Goal: Navigation & Orientation: Understand site structure

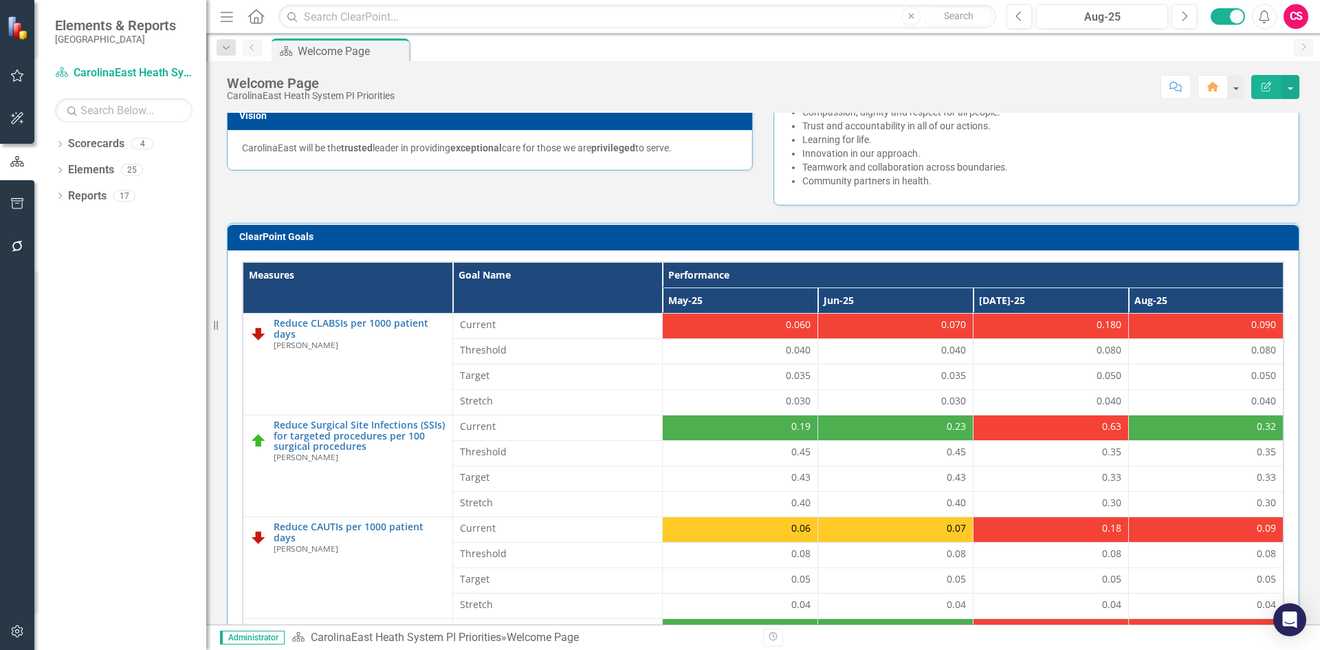
scroll to position [275, 0]
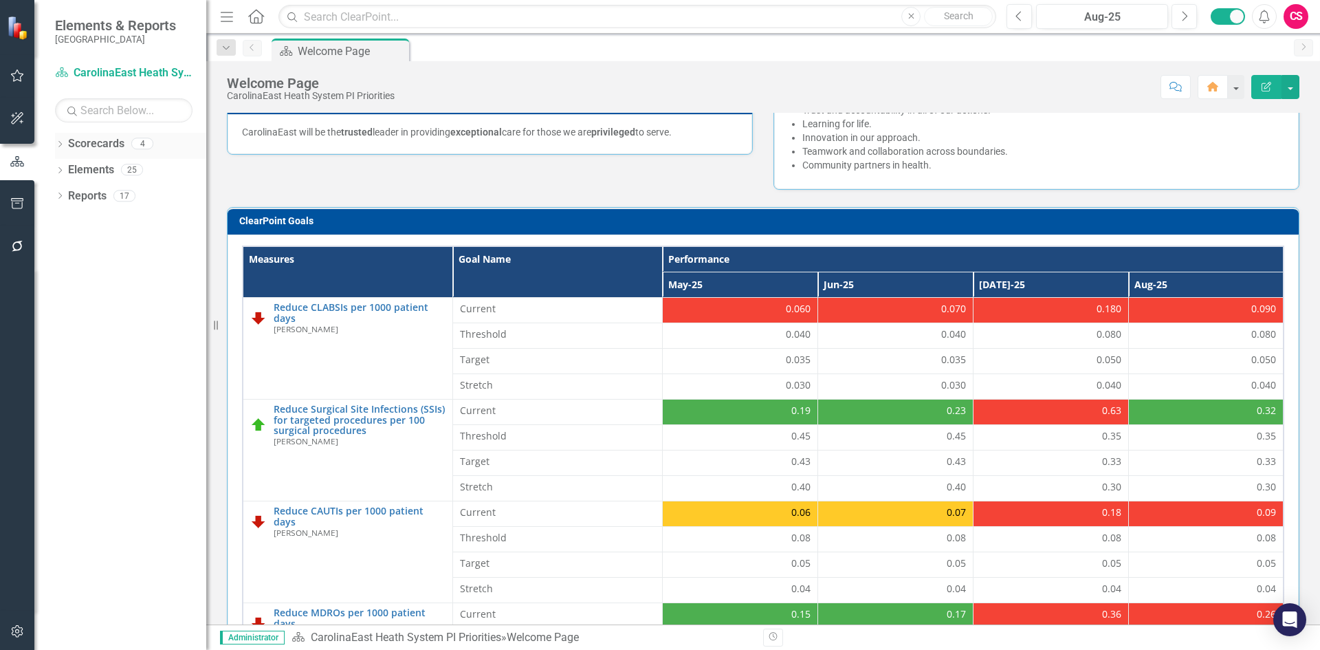
click at [95, 133] on div "Scorecards" at bounding box center [96, 144] width 56 height 23
click at [100, 144] on link "Scorecards" at bounding box center [96, 144] width 56 height 16
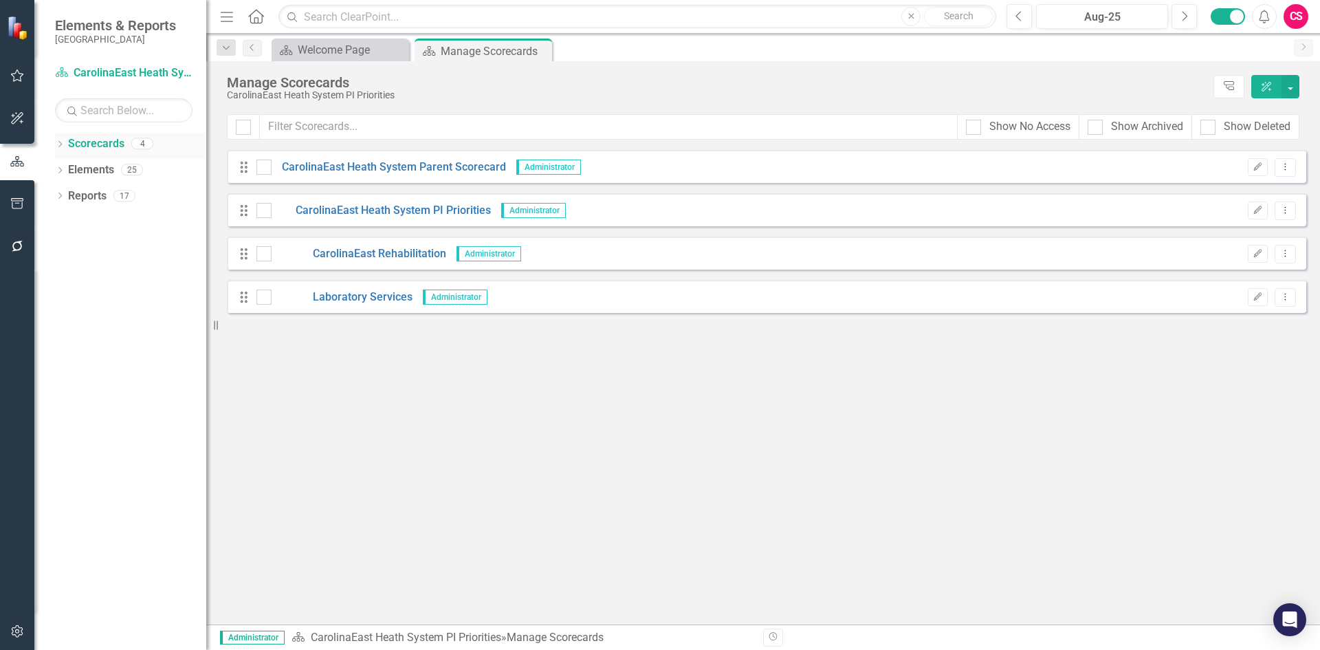
click at [101, 155] on div "Scorecards 4" at bounding box center [137, 146] width 138 height 26
click at [95, 162] on link "Elements" at bounding box center [91, 170] width 46 height 16
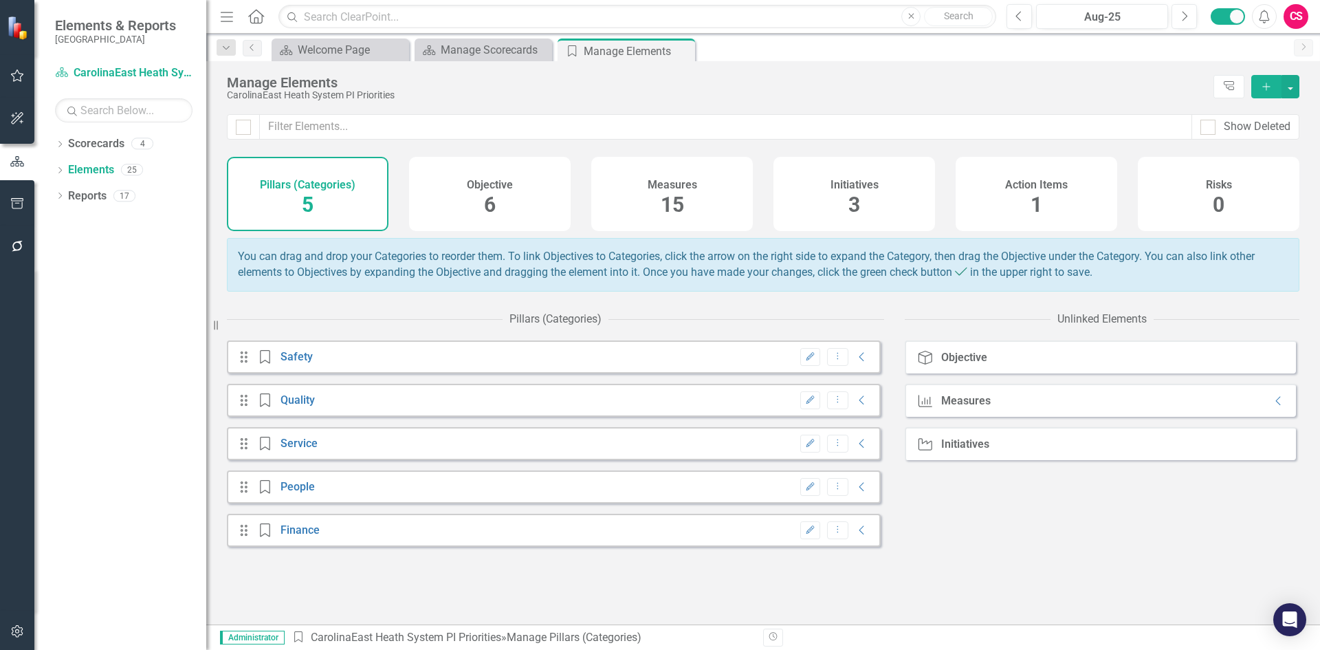
click at [675, 218] on div "15" at bounding box center [672, 205] width 23 height 30
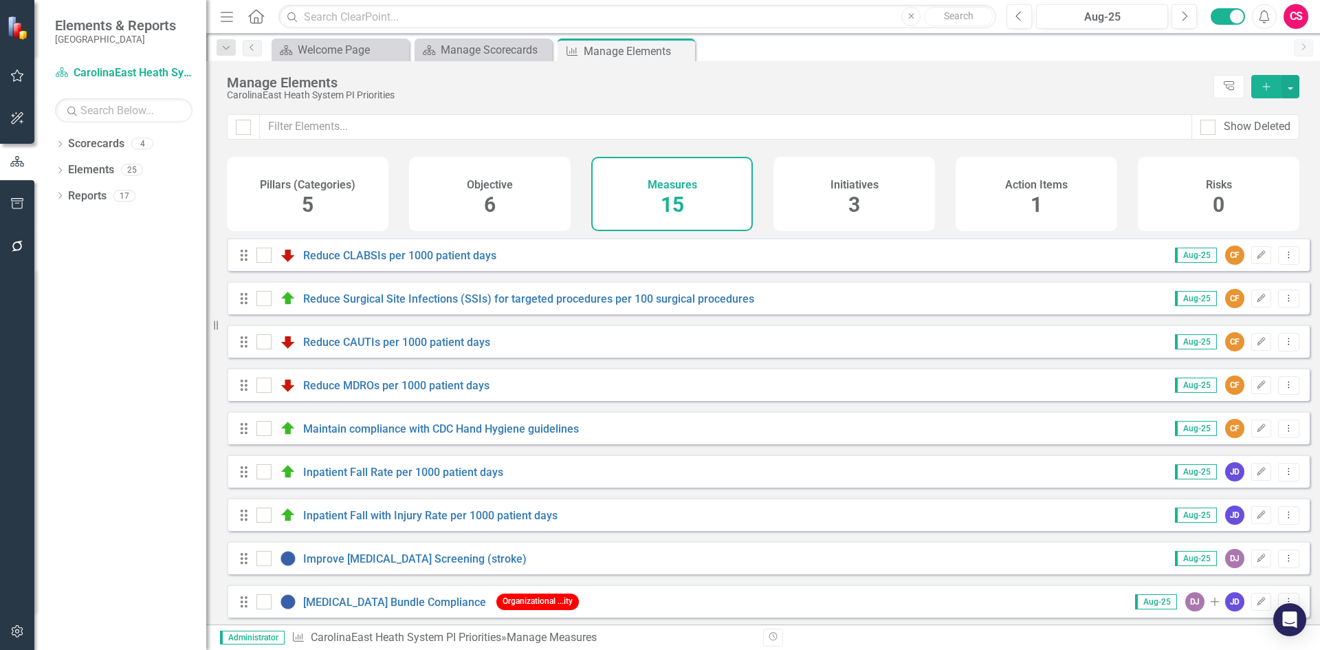
scroll to position [274, 0]
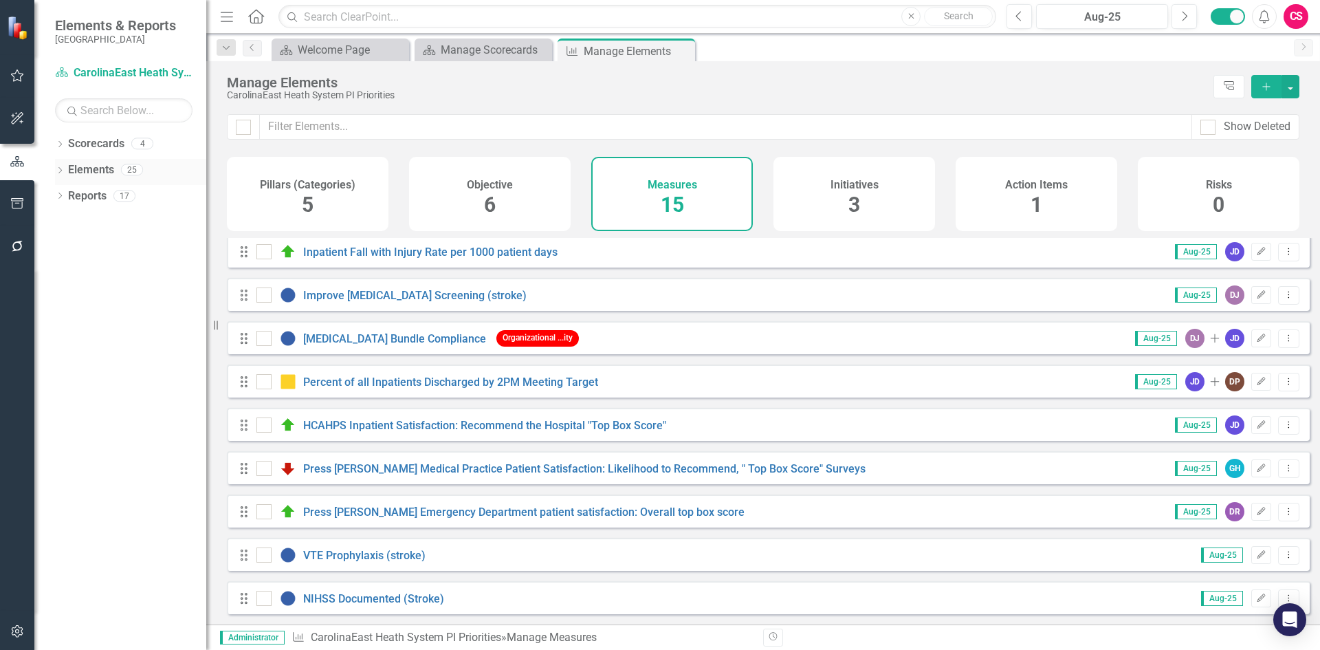
click at [100, 160] on div "Elements" at bounding box center [91, 170] width 46 height 23
click at [95, 163] on link "Elements" at bounding box center [91, 170] width 46 height 16
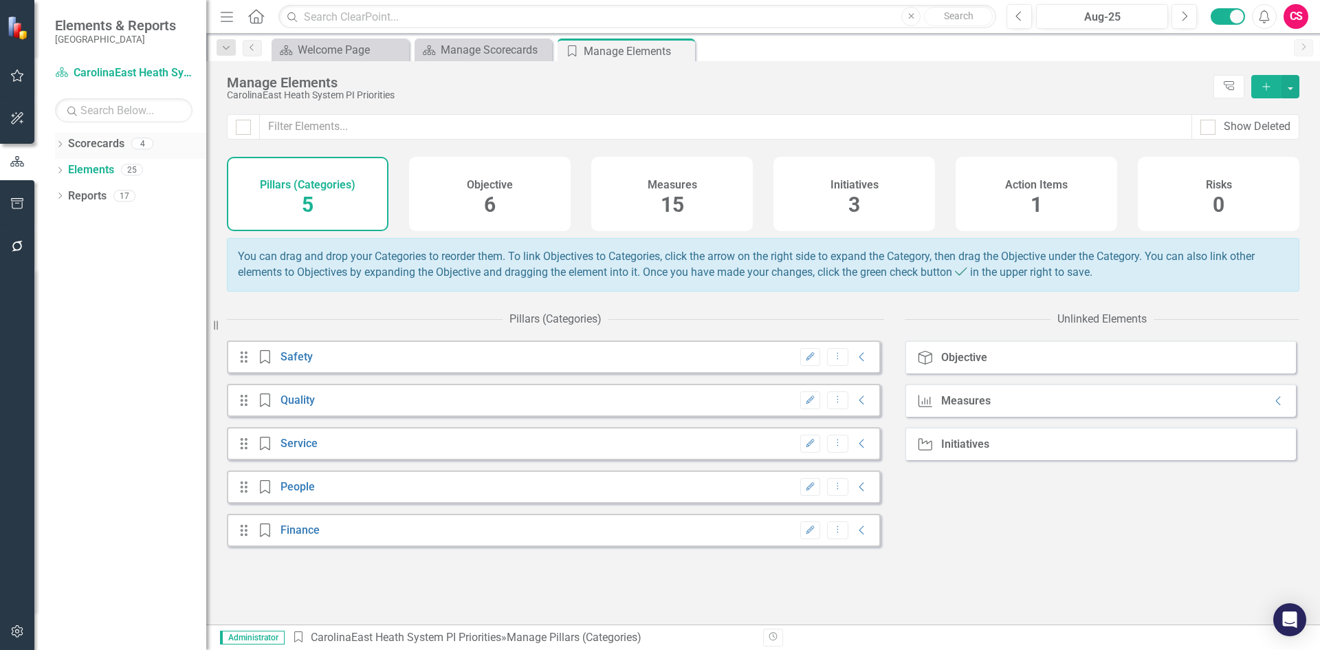
click at [78, 144] on link "Scorecards" at bounding box center [96, 144] width 56 height 16
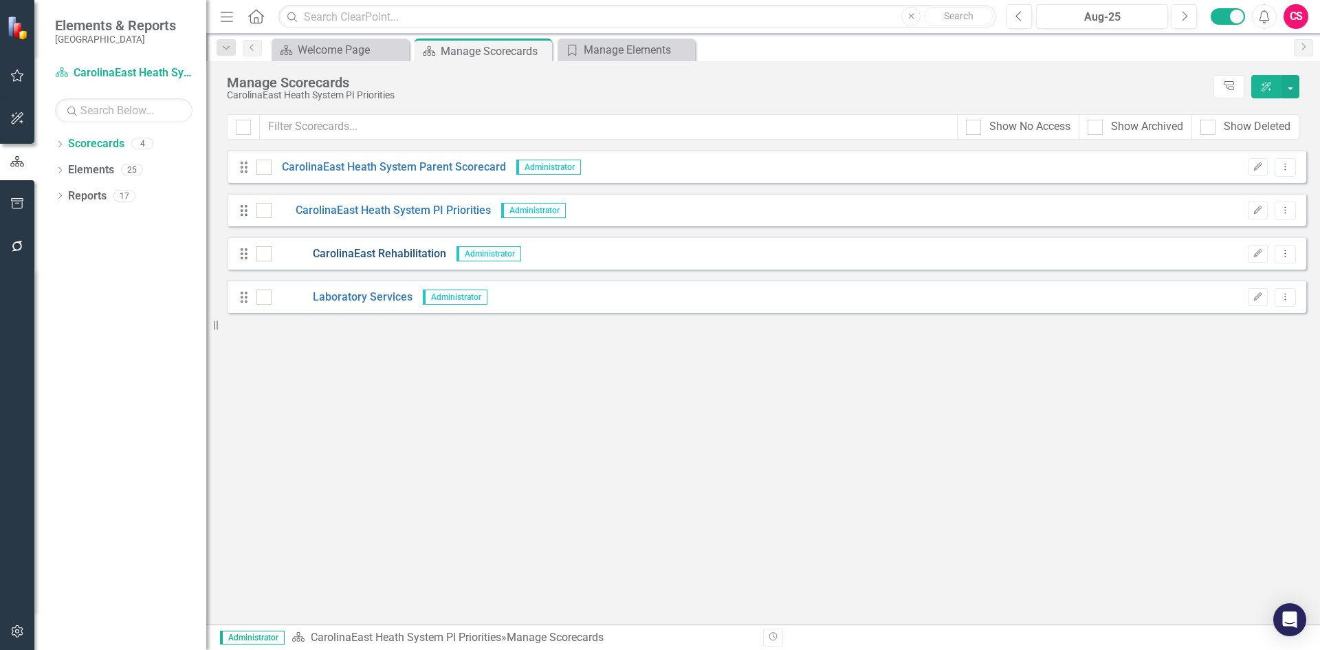
click at [350, 258] on link "CarolinaEast Rehabilitation" at bounding box center [359, 254] width 175 height 16
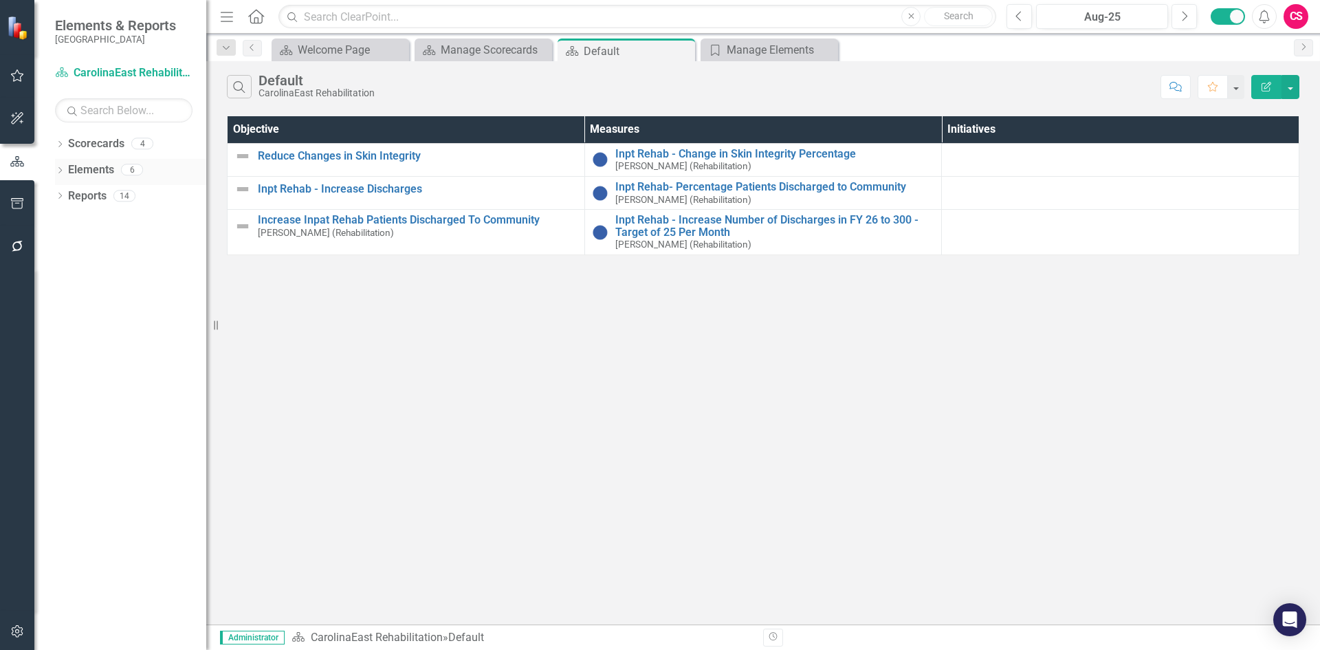
click at [94, 179] on div "Elements" at bounding box center [91, 170] width 46 height 23
click at [94, 174] on link "Elements" at bounding box center [91, 170] width 46 height 16
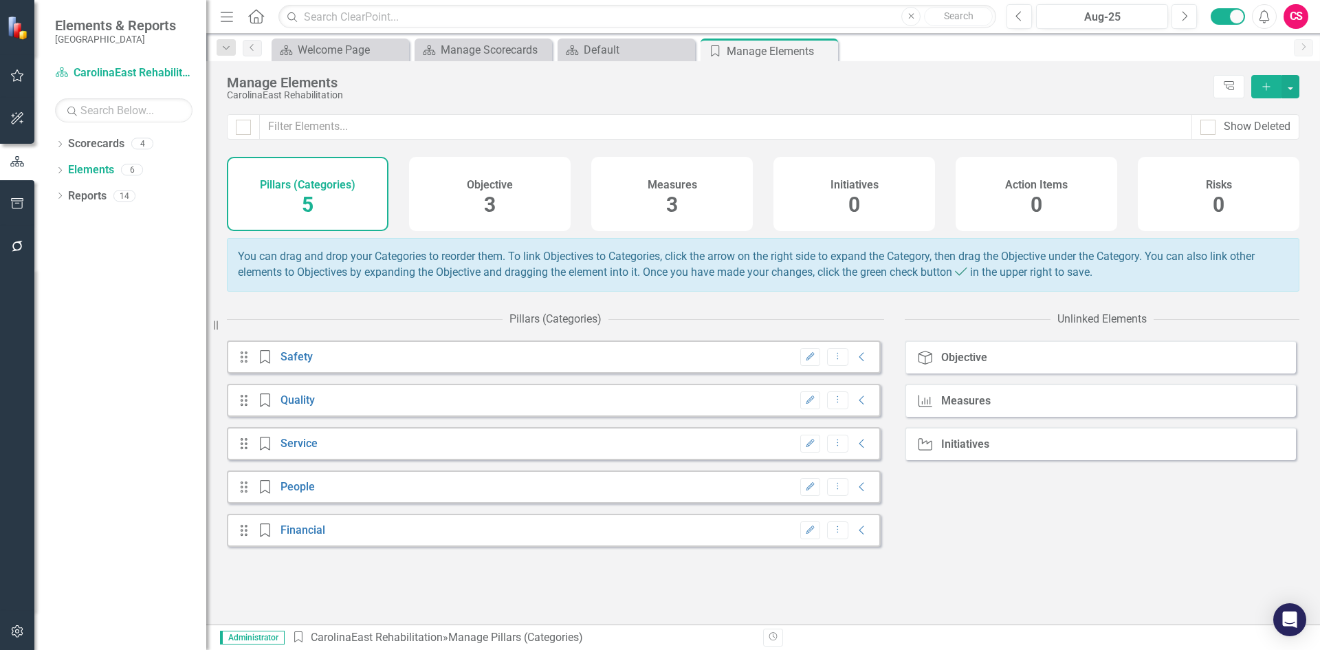
click at [512, 186] on h4 "Objective" at bounding box center [490, 185] width 46 height 12
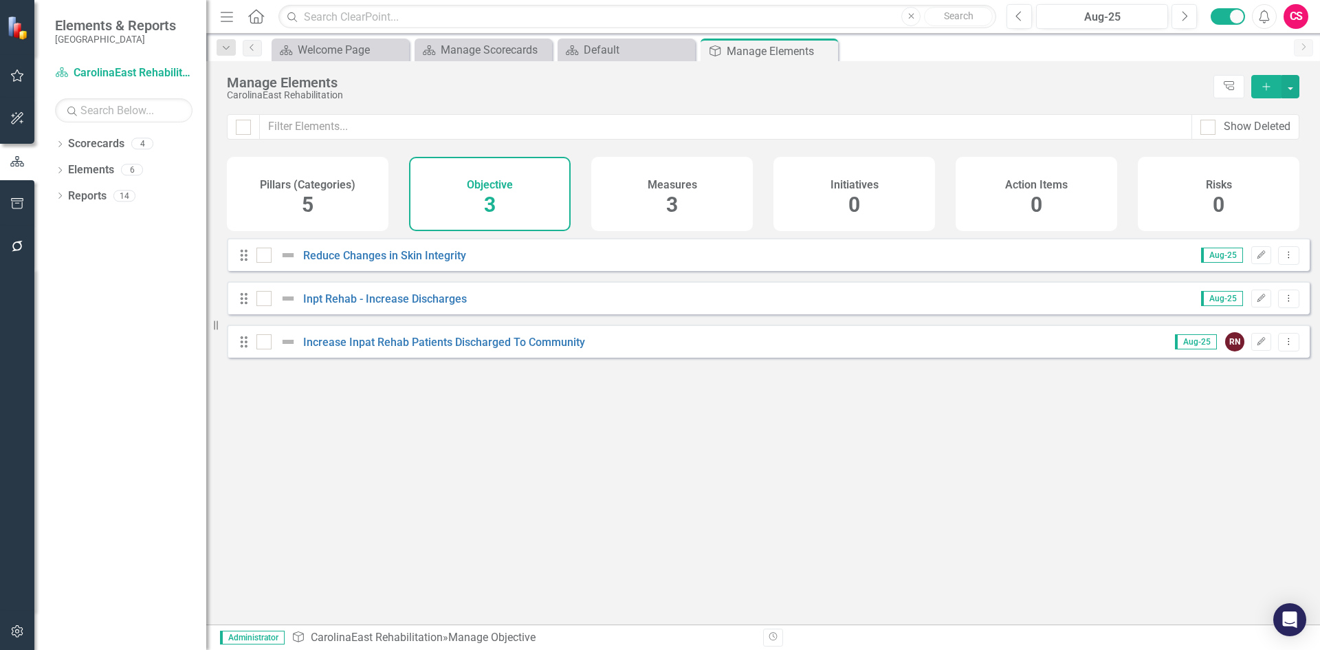
click at [704, 188] on div "Measures 3" at bounding box center [672, 194] width 162 height 74
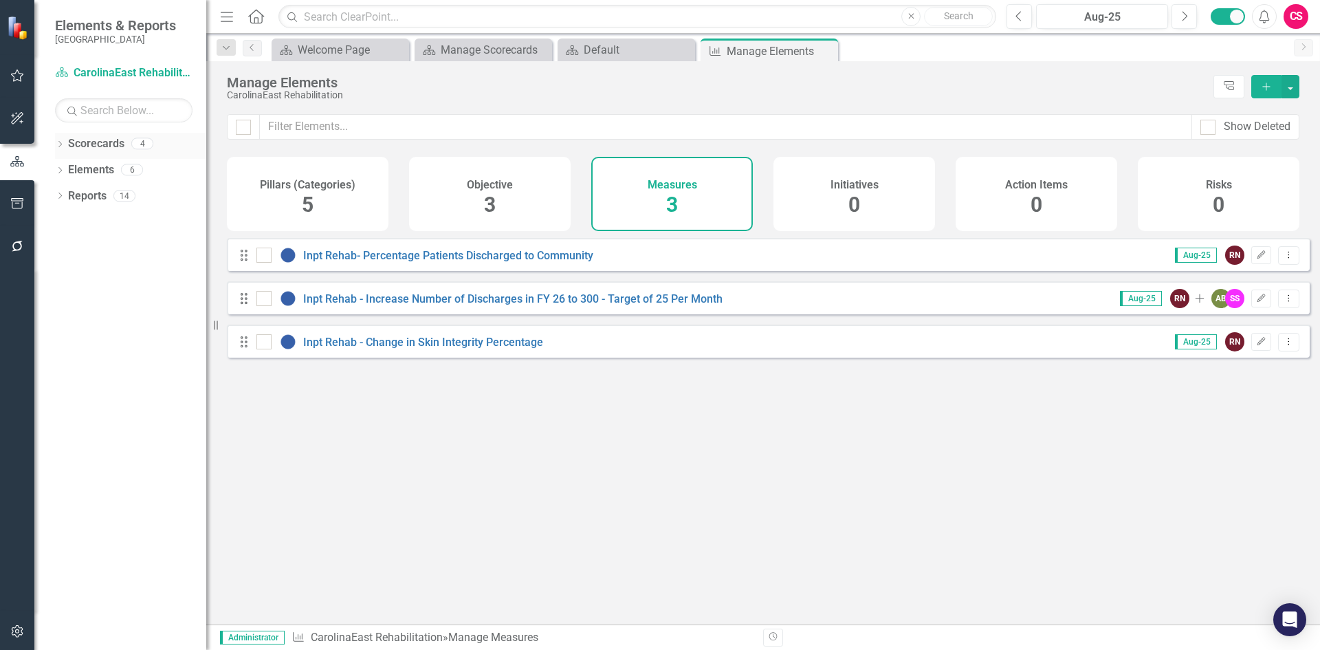
click at [135, 145] on div "4" at bounding box center [142, 144] width 22 height 12
click at [117, 142] on link "Scorecards" at bounding box center [96, 144] width 56 height 16
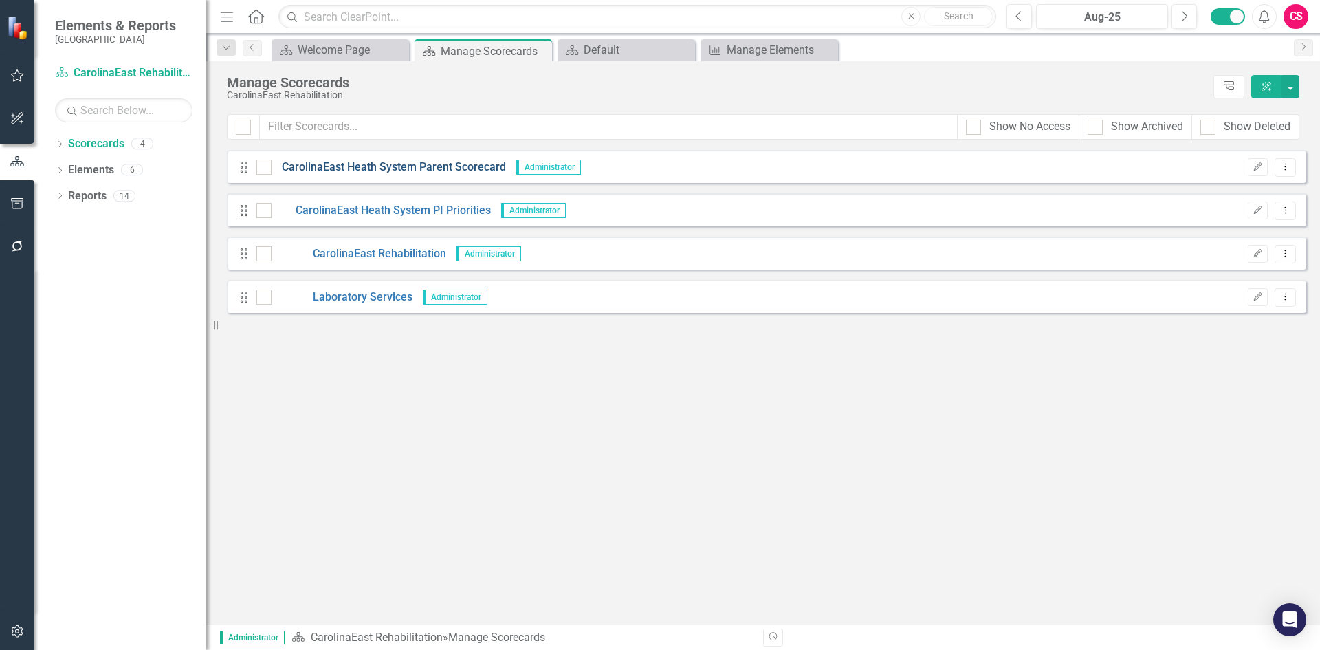
click at [356, 167] on link "CarolinaEast Heath System Parent Scorecard" at bounding box center [389, 168] width 234 height 16
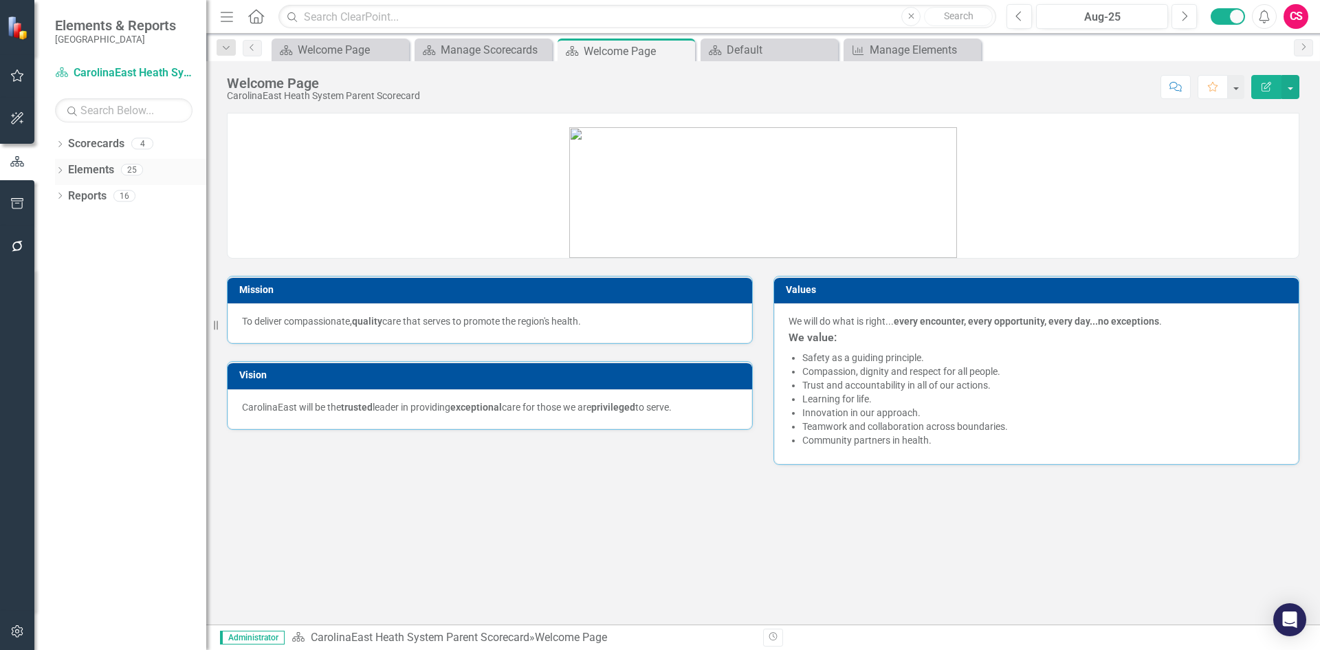
click at [98, 167] on link "Elements" at bounding box center [91, 170] width 46 height 16
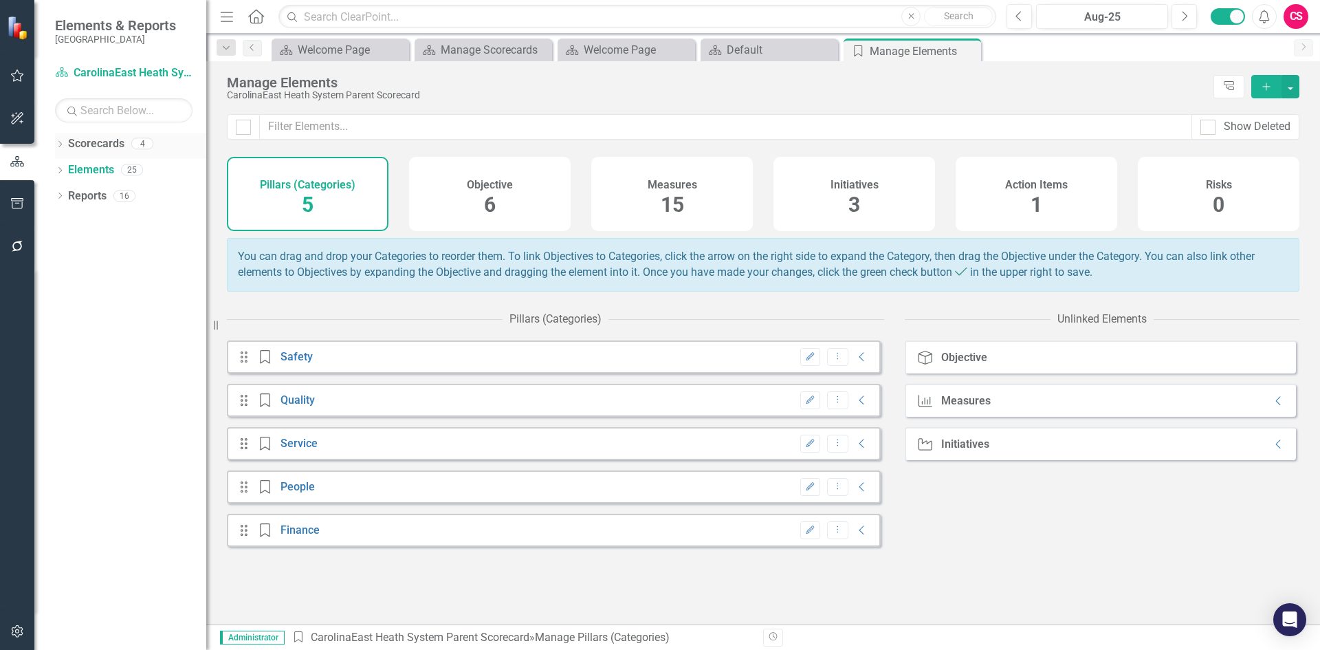
click at [98, 135] on div "Scorecards" at bounding box center [96, 144] width 56 height 23
click at [107, 149] on link "Scorecards" at bounding box center [96, 144] width 56 height 16
